Goal: Use online tool/utility: Utilize a website feature to perform a specific function

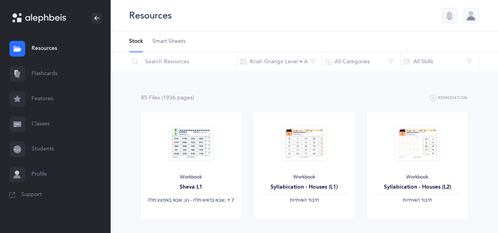
click at [43, 71] on link "Flashcards" at bounding box center [55, 73] width 110 height 25
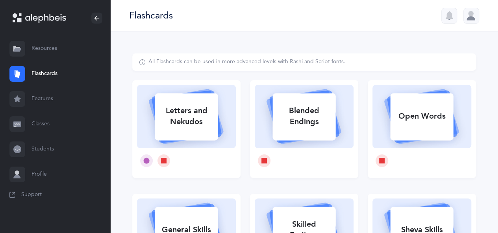
click at [188, 125] on div "Letters and Nekudos" at bounding box center [186, 116] width 63 height 31
select select
select select "single"
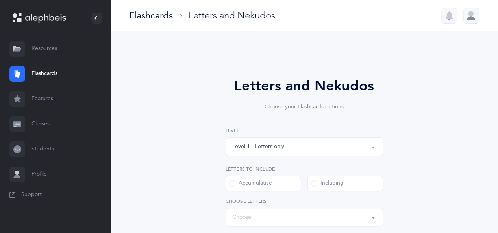
select select "27"
click at [302, 145] on div "Level 1 - Letters only" at bounding box center [304, 146] width 144 height 13
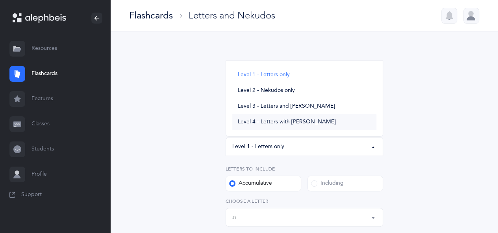
click at [275, 121] on span "Level 4 - Letters with [PERSON_NAME]" at bounding box center [287, 122] width 98 height 7
select select "4"
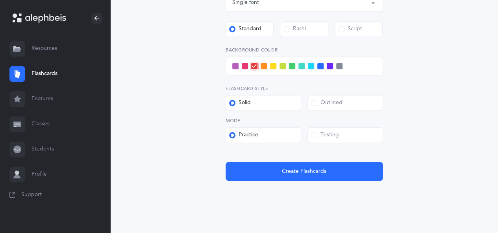
scroll to position [360, 0]
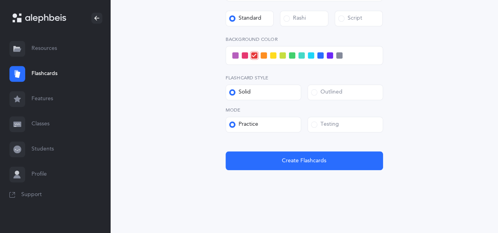
click at [315, 124] on span at bounding box center [314, 125] width 6 height 6
click at [0, 0] on input "Testing" at bounding box center [0, 0] width 0 height 0
